Goal: Entertainment & Leisure: Consume media (video, audio)

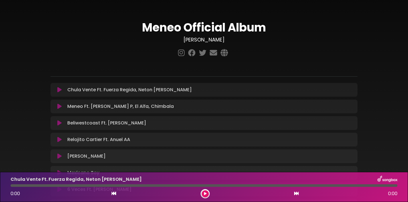
click at [58, 87] on icon at bounding box center [59, 90] width 4 height 6
click at [206, 194] on icon at bounding box center [205, 193] width 3 height 3
click at [59, 91] on icon at bounding box center [59, 90] width 4 height 6
click at [61, 91] on icon at bounding box center [59, 90] width 4 height 6
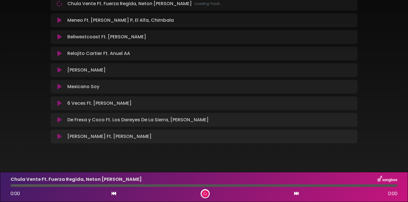
scroll to position [86, 0]
